Goal: Book appointment/travel/reservation

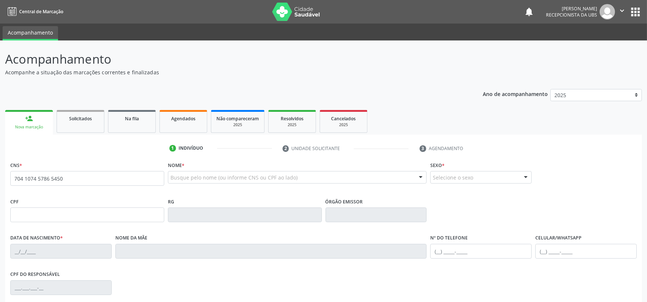
type input "704 1074 5786 5450"
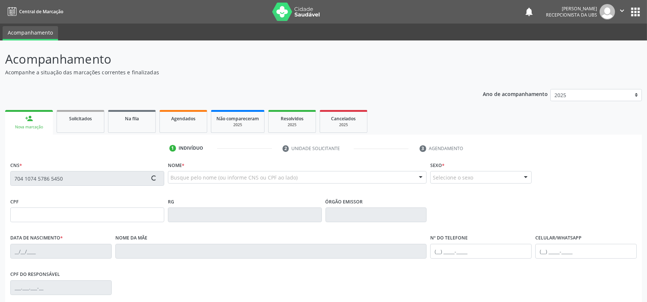
type input "023.158.164-59"
type input "[DATE]"
type input "[PERSON_NAME]"
type input "[PHONE_NUMBER]"
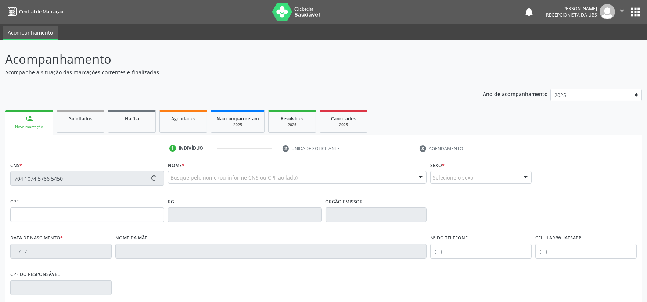
type input "70"
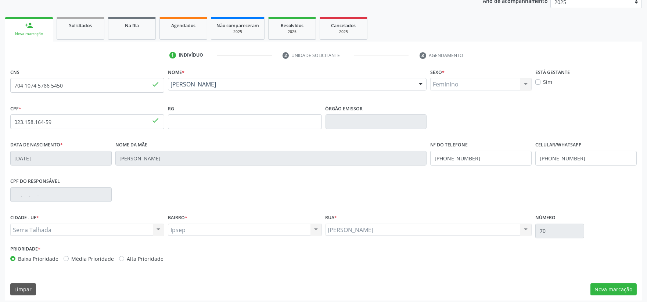
scroll to position [96, 0]
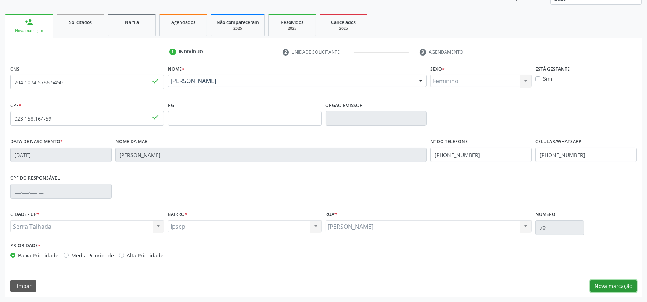
click at [615, 283] on button "Nova marcação" at bounding box center [614, 286] width 46 height 12
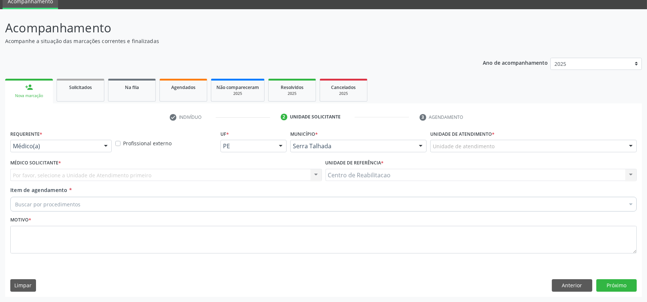
scroll to position [31, 0]
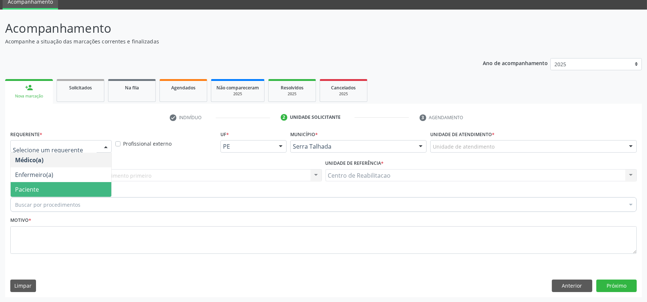
click at [47, 187] on span "Paciente" at bounding box center [61, 189] width 101 height 15
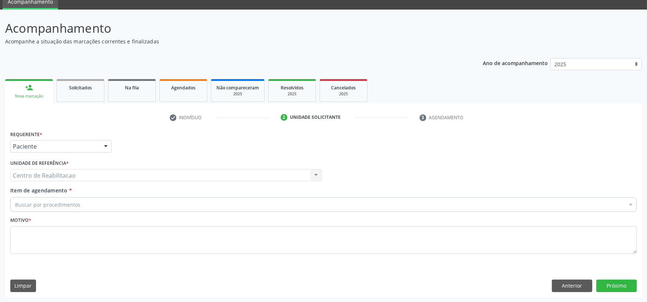
click at [39, 173] on div "Centro de Reabilitacao Centro de Reabilitacao Nenhum resultado encontrado para:…" at bounding box center [166, 175] width 312 height 12
click at [34, 198] on div "Buscar por procedimentos" at bounding box center [323, 204] width 627 height 15
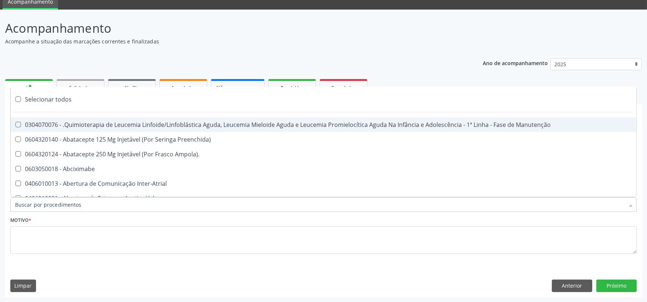
click at [34, 199] on input "Item de agendamento *" at bounding box center [320, 204] width 610 height 15
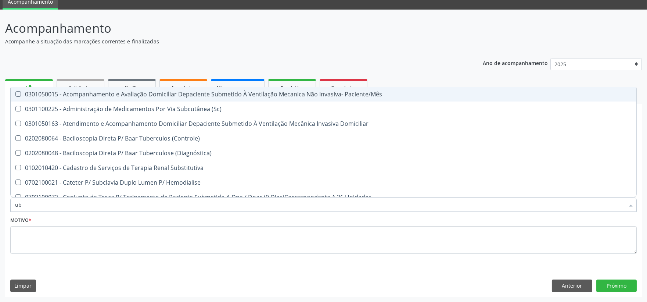
type input "u"
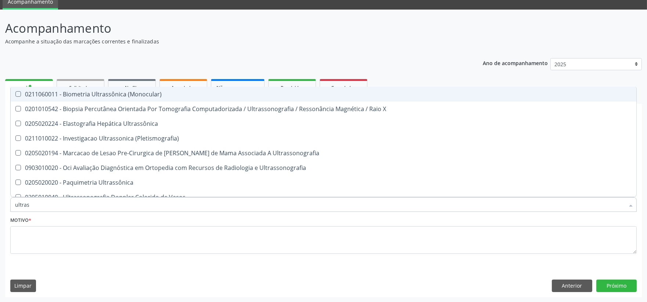
type input "ultrass"
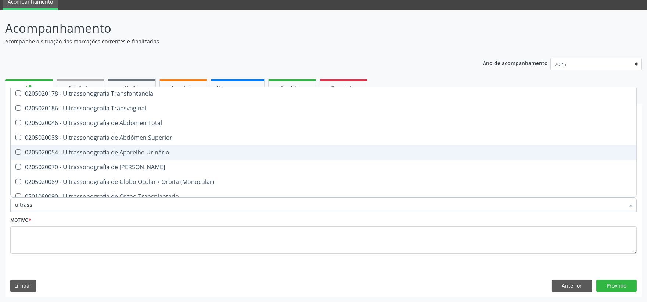
scroll to position [204, 0]
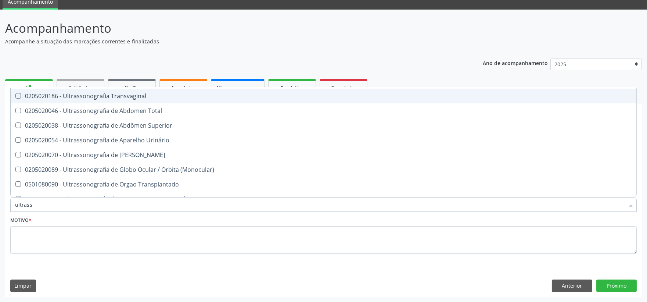
click at [119, 96] on div "0205020186 - Ultrassonografia Transvaginal" at bounding box center [323, 96] width 617 height 6
checkbox Transvaginal "true"
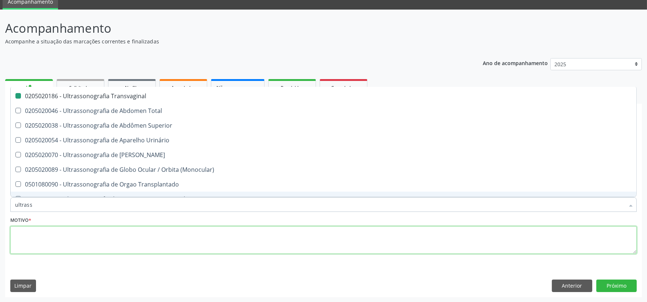
click at [336, 248] on textarea at bounding box center [323, 240] width 627 height 28
checkbox X "true"
checkbox Transvaginal "false"
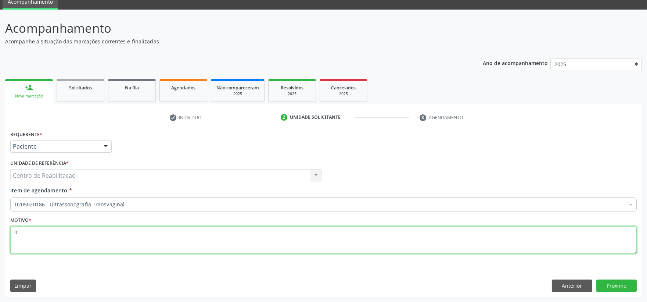
scroll to position [0, 0]
type textarea "00"
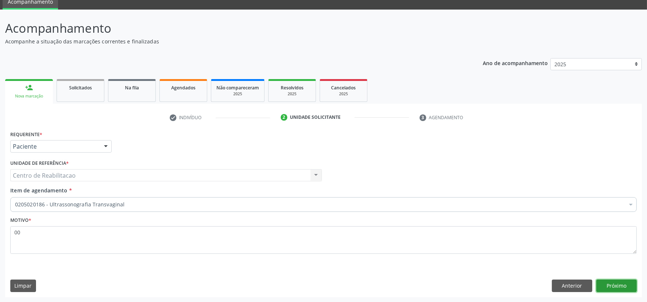
click at [618, 283] on button "Próximo" at bounding box center [616, 285] width 40 height 12
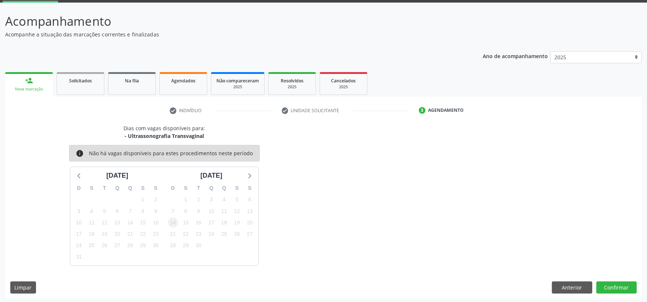
scroll to position [39, 0]
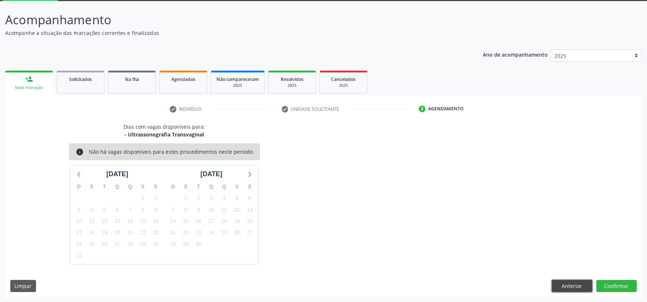
click at [562, 282] on button "Anterior" at bounding box center [572, 286] width 40 height 12
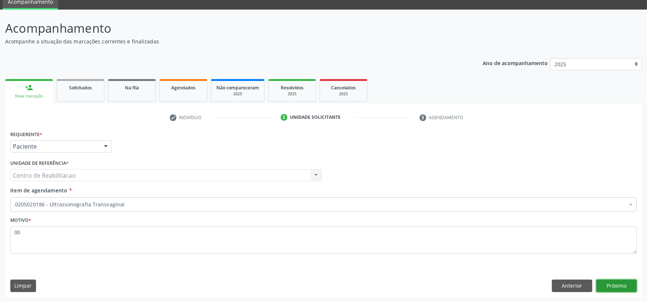
click at [630, 284] on button "Próximo" at bounding box center [616, 285] width 40 height 12
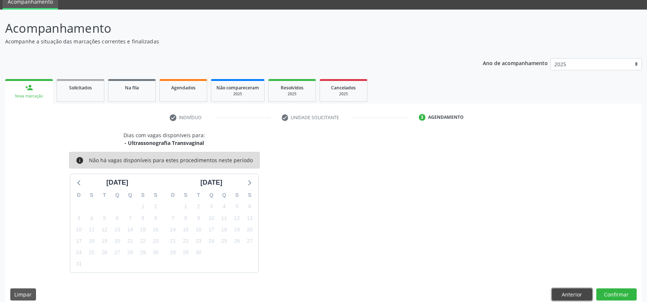
click at [584, 296] on button "Anterior" at bounding box center [572, 294] width 40 height 12
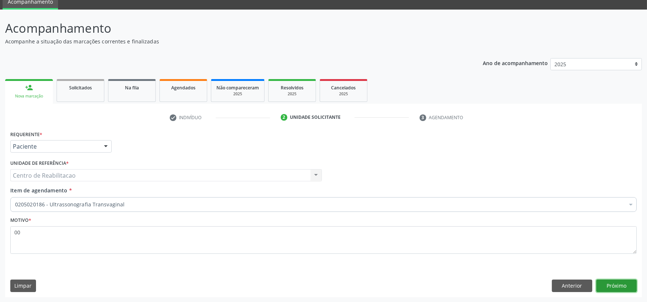
click at [624, 280] on button "Próximo" at bounding box center [616, 285] width 40 height 12
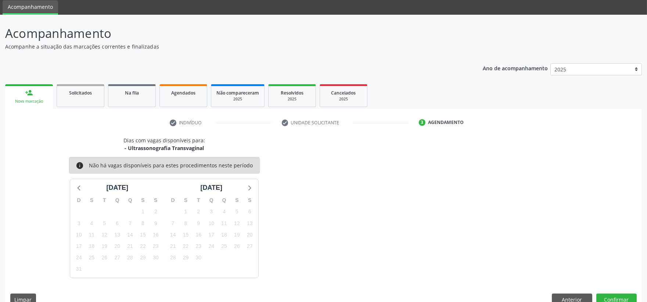
scroll to position [39, 0]
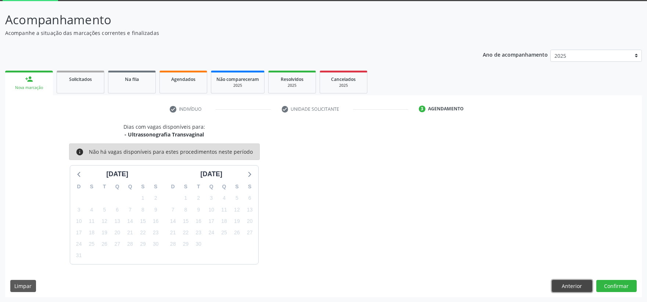
click at [571, 282] on button "Anterior" at bounding box center [572, 286] width 40 height 12
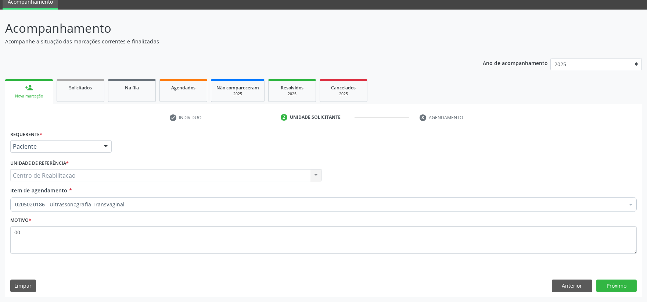
scroll to position [0, 0]
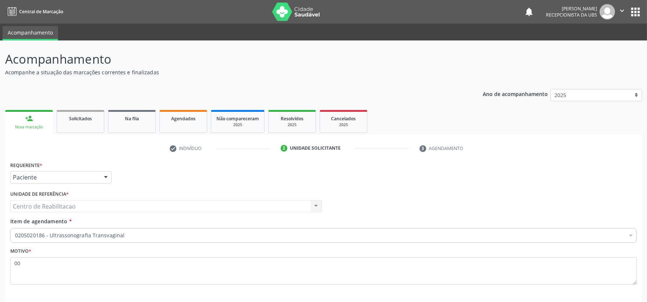
click at [626, 10] on button "" at bounding box center [622, 11] width 14 height 15
click at [600, 47] on link "Sair" at bounding box center [603, 45] width 51 height 10
